Goal: Information Seeking & Learning: Find specific fact

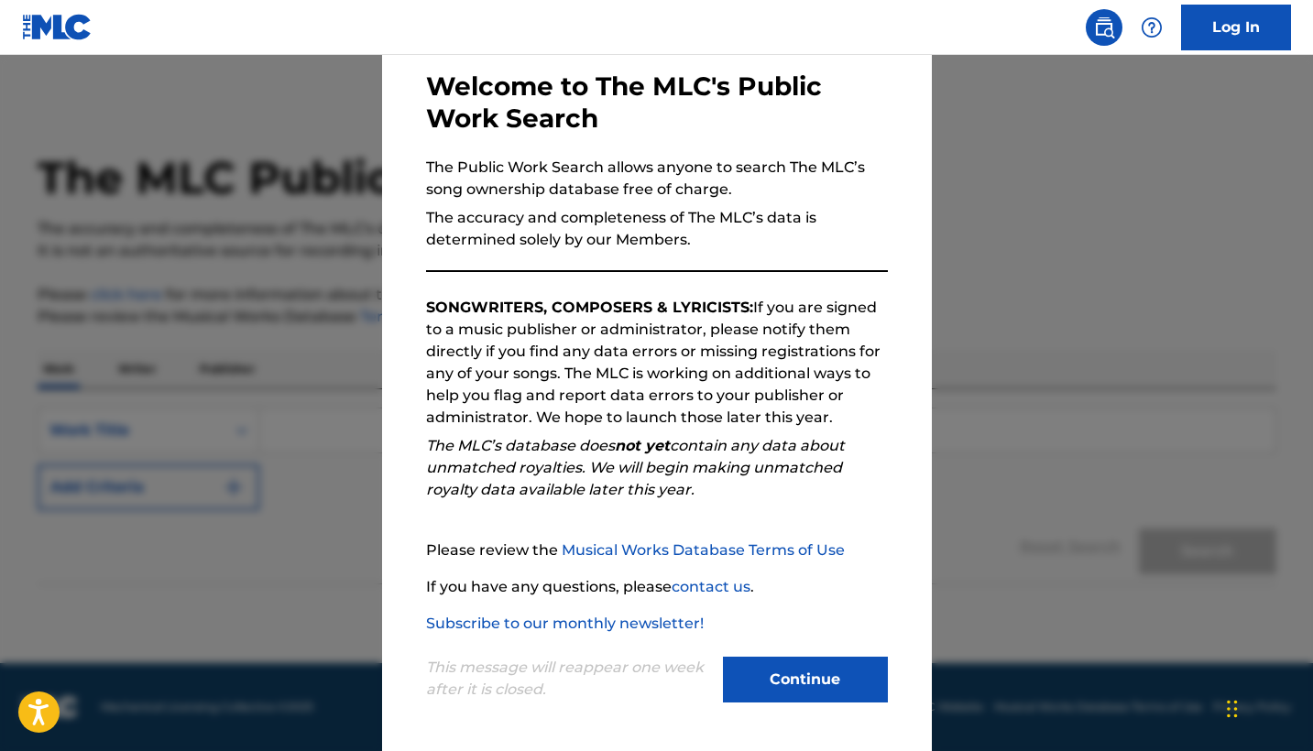
scroll to position [87, 0]
click at [801, 666] on button "Continue" at bounding box center [805, 680] width 165 height 46
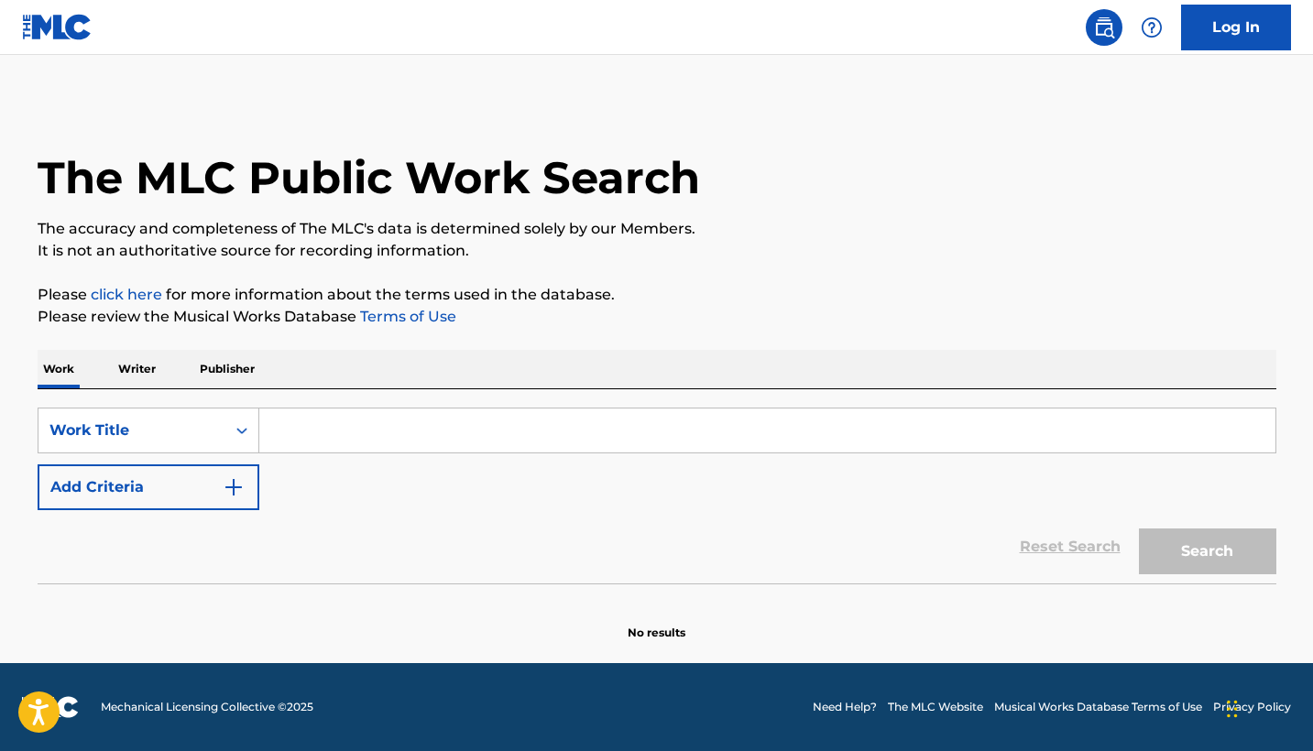
click at [364, 429] on input "Search Form" at bounding box center [767, 431] width 1016 height 44
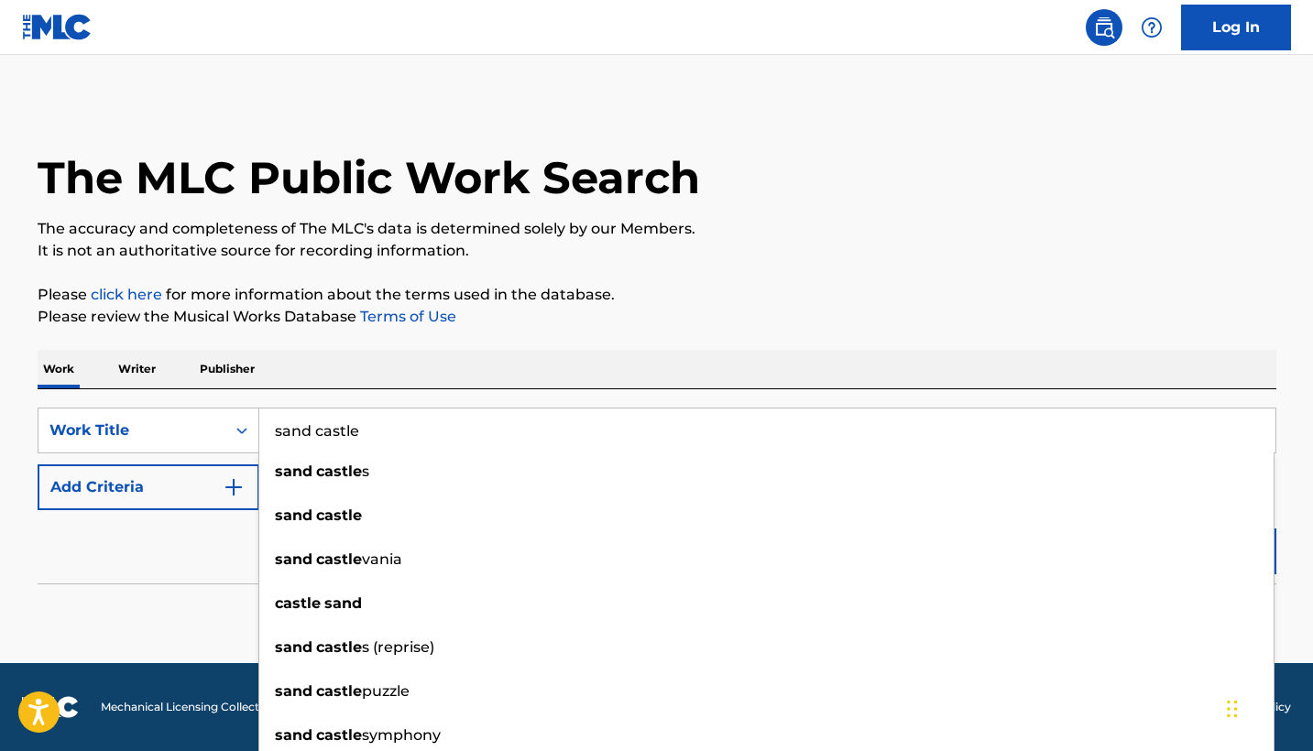
type input "sand castle"
click at [146, 498] on button "Add Criteria" at bounding box center [149, 488] width 222 height 46
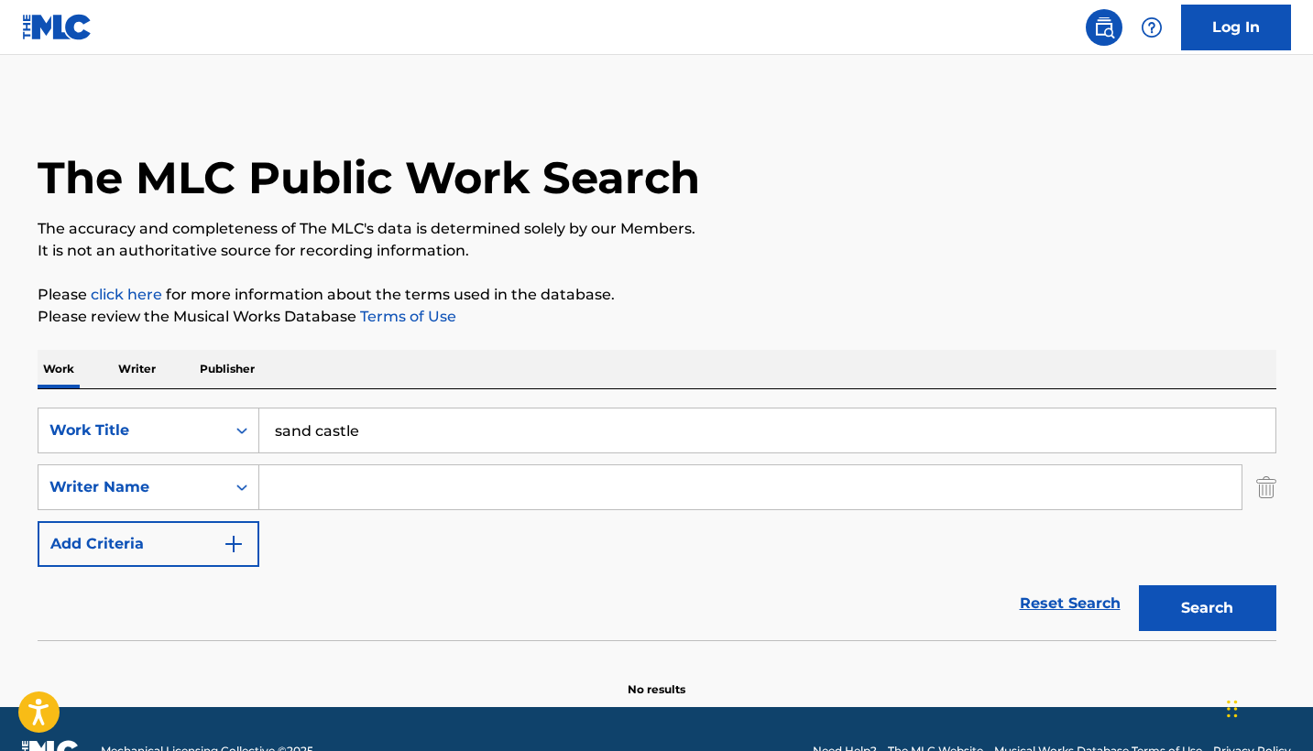
click at [297, 498] on input "Search Form" at bounding box center [750, 487] width 982 height 44
click at [1207, 608] on button "Search" at bounding box center [1207, 609] width 137 height 46
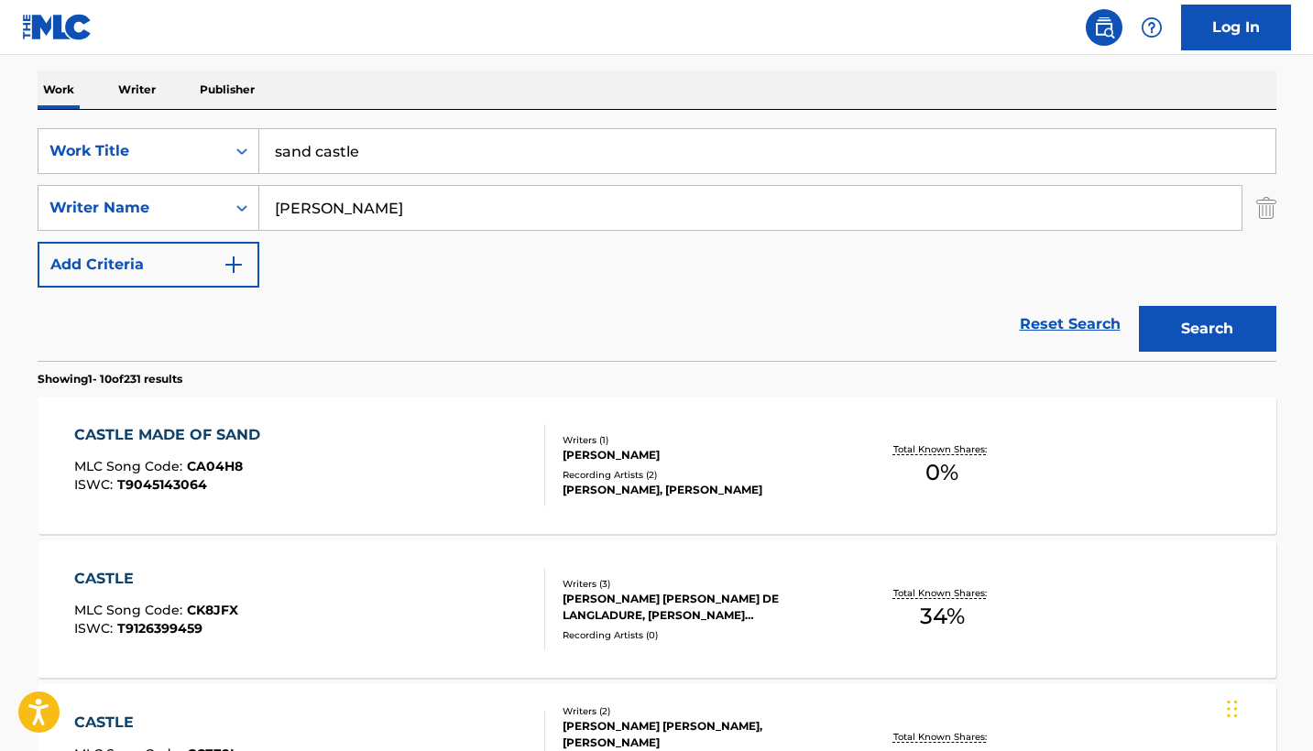
scroll to position [0, 0]
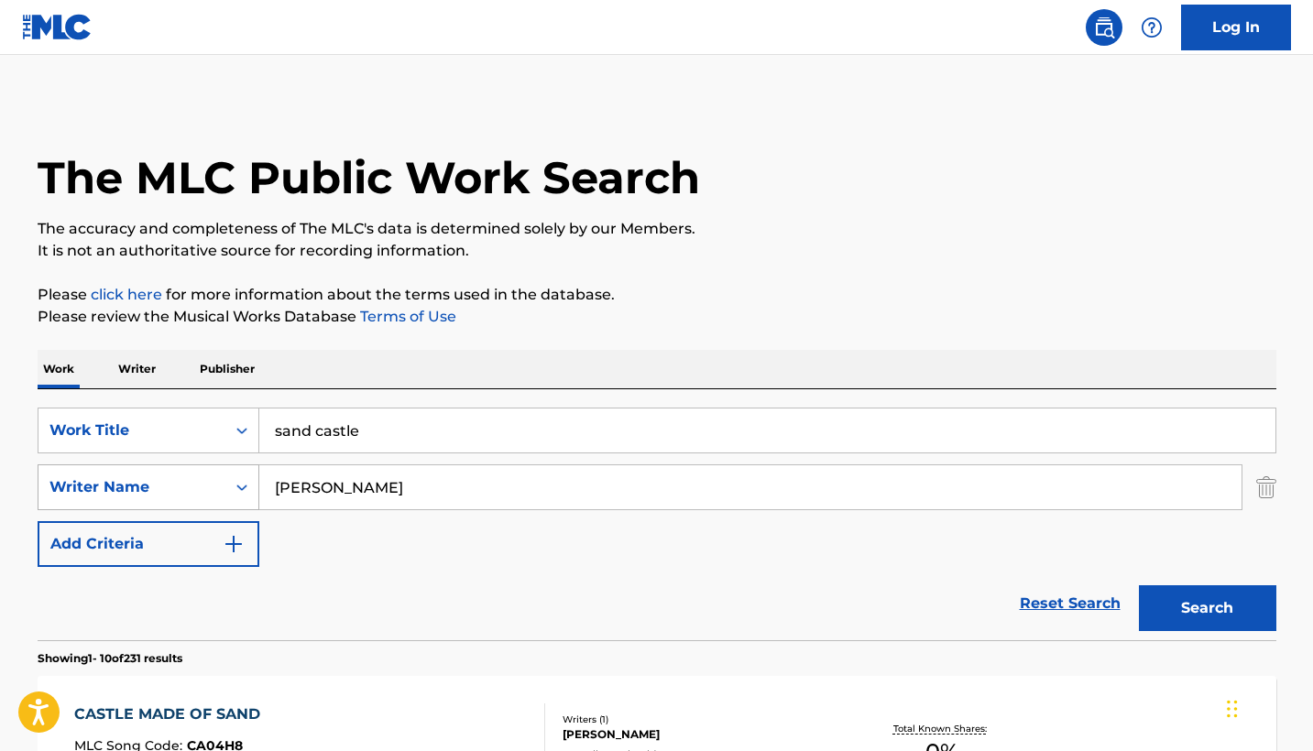
drag, startPoint x: 332, startPoint y: 503, endPoint x: 235, endPoint y: 486, distance: 98.7
click at [235, 486] on div "SearchWithCriteria7e3891c8-ea44-4ff9-b4cc-ce5cd72aa890 Writer Name [PERSON_NAME]" at bounding box center [657, 488] width 1239 height 46
type input "[PERSON_NAME]"
click at [1207, 608] on button "Search" at bounding box center [1207, 609] width 137 height 46
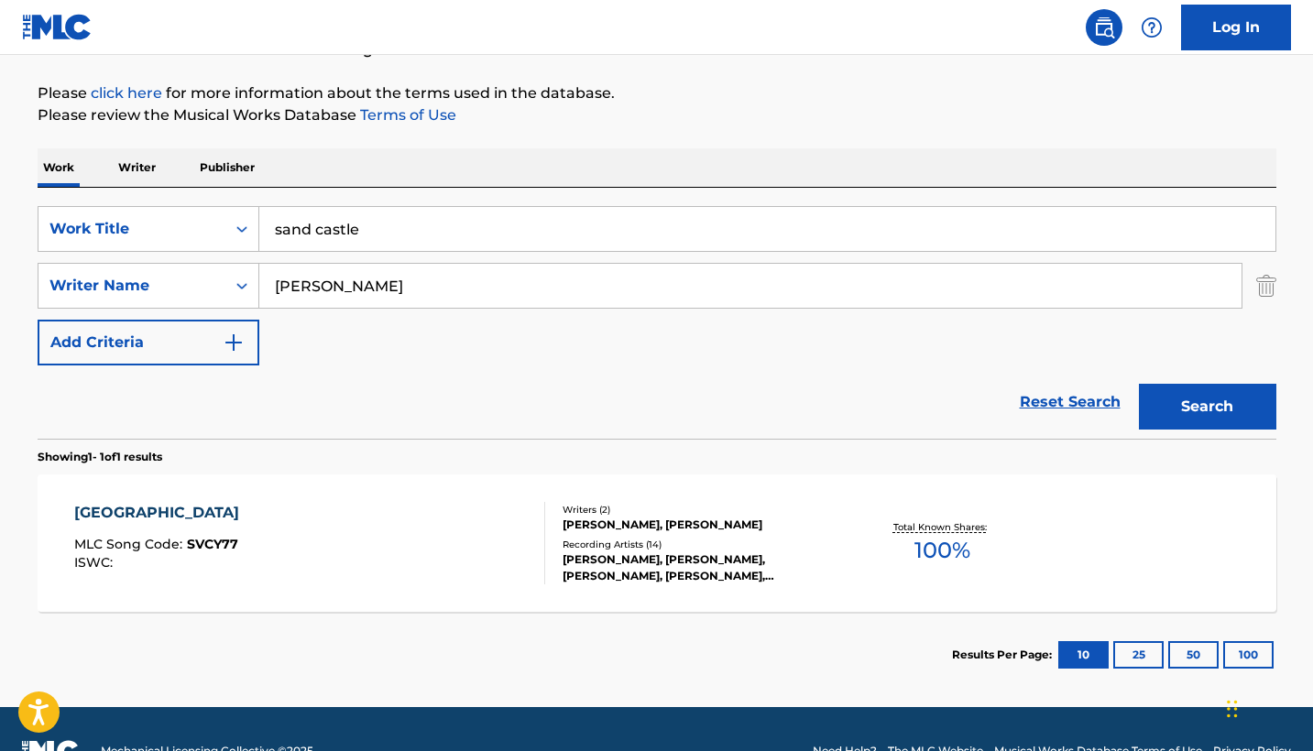
scroll to position [203, 0]
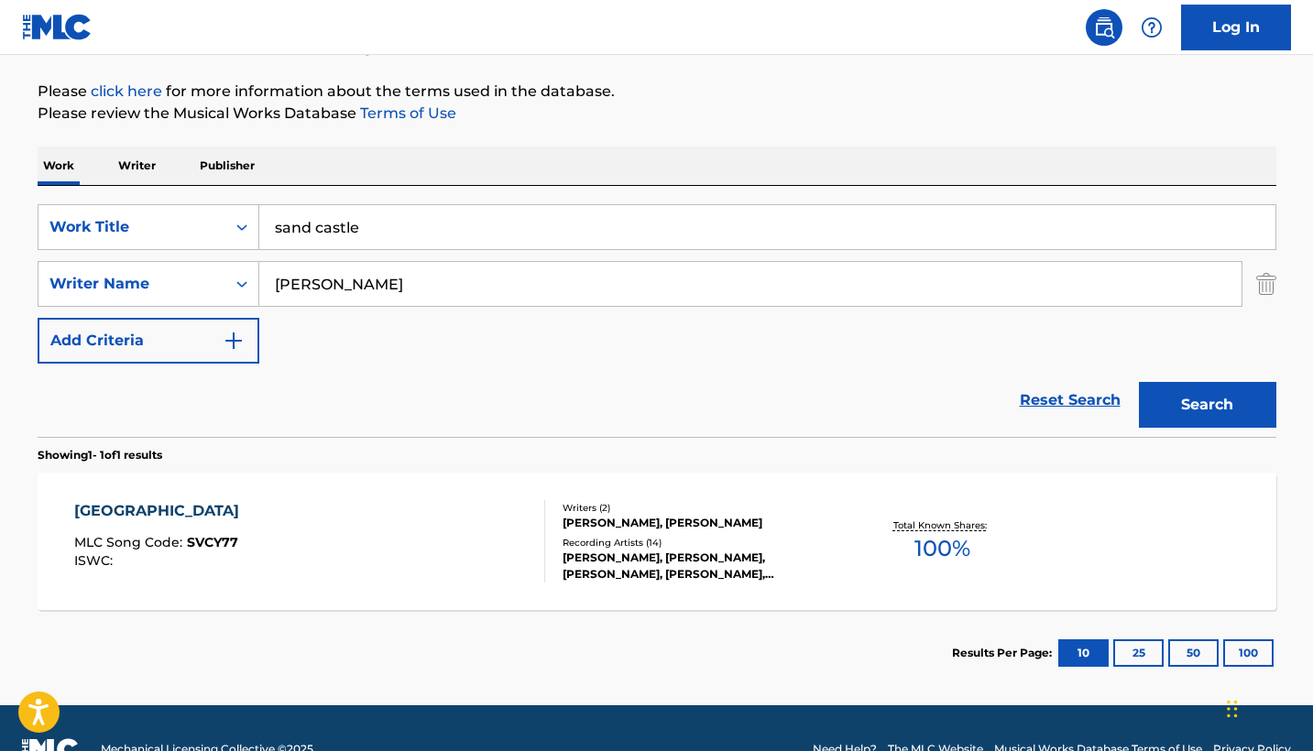
click at [156, 509] on div "[GEOGRAPHIC_DATA]" at bounding box center [161, 511] width 174 height 22
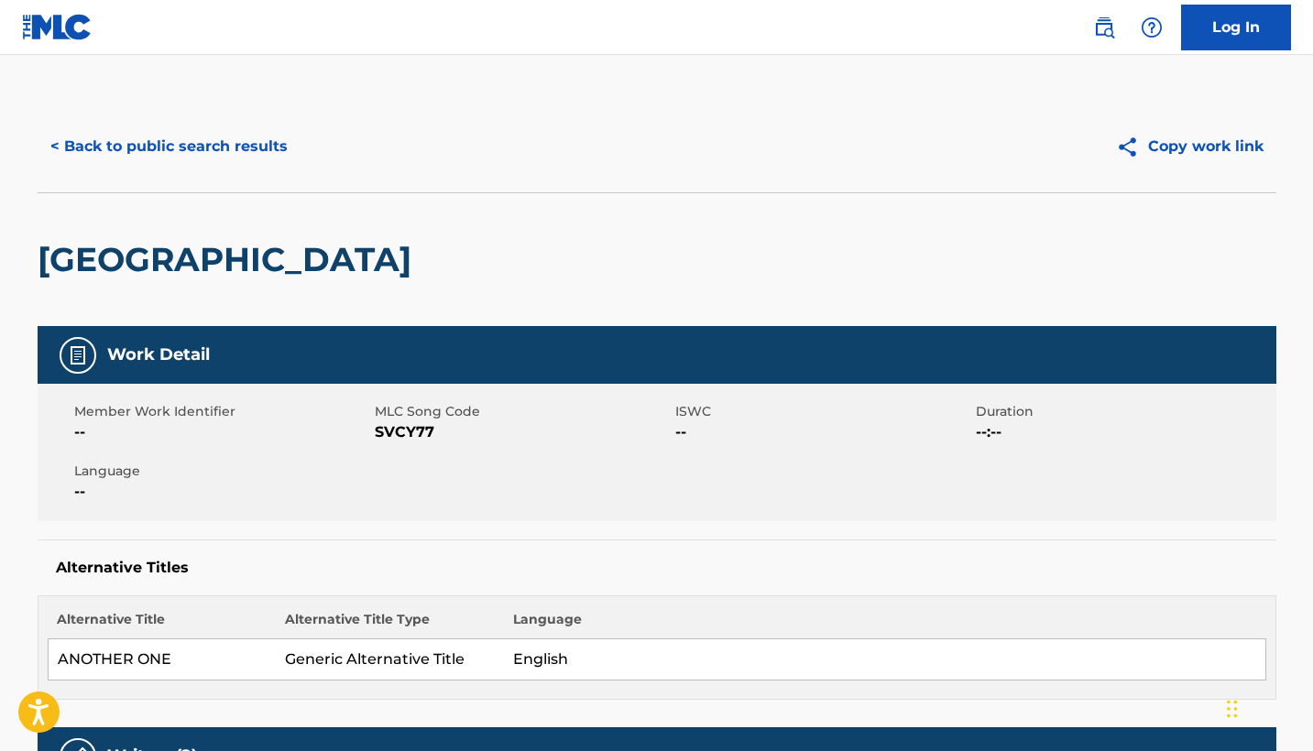
click at [246, 148] on button "< Back to public search results" at bounding box center [169, 147] width 263 height 46
